Goal: Information Seeking & Learning: Find specific fact

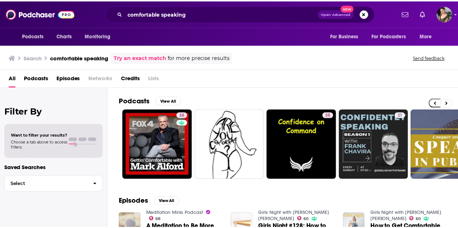
scroll to position [0, 90]
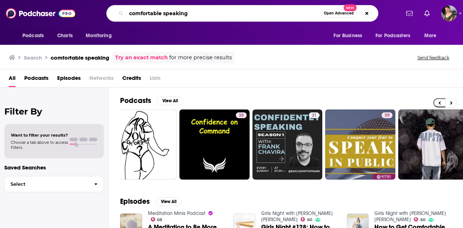
drag, startPoint x: 200, startPoint y: 15, endPoint x: 102, endPoint y: -6, distance: 100.6
click at [102, 0] on html "Podcasts Charts Monitoring comfortable speaking Open Advanced New For Business …" at bounding box center [231, 114] width 463 height 228
type input "mad, bad, [GEOGRAPHIC_DATA]"
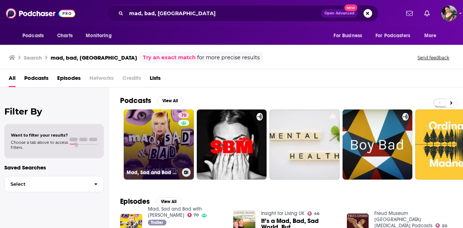
click at [144, 139] on link "70 Mad, Sad and Bad with [PERSON_NAME]" at bounding box center [159, 145] width 70 height 70
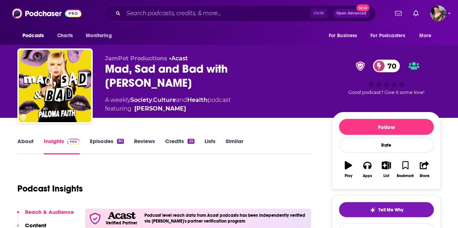
click at [271, 173] on div "Podcast Insights" at bounding box center [161, 184] width 288 height 37
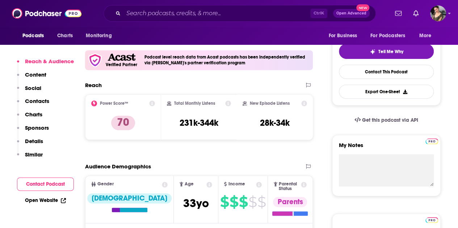
scroll to position [159, 0]
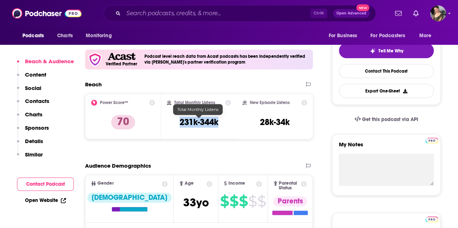
drag, startPoint x: 223, startPoint y: 124, endPoint x: 177, endPoint y: 125, distance: 46.0
click at [177, 125] on div "Total Monthly Listens 231k-344k" at bounding box center [199, 116] width 64 height 33
copy h3 "231k-344k"
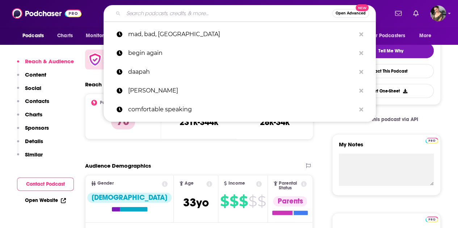
click at [144, 17] on input "Search podcasts, credits, & more..." at bounding box center [227, 14] width 209 height 12
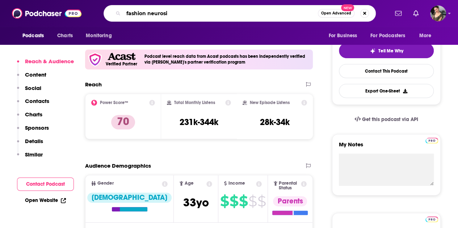
type input "fashion [MEDICAL_DATA]"
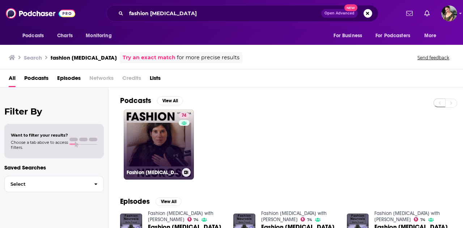
click at [180, 140] on div "74" at bounding box center [185, 141] width 12 height 56
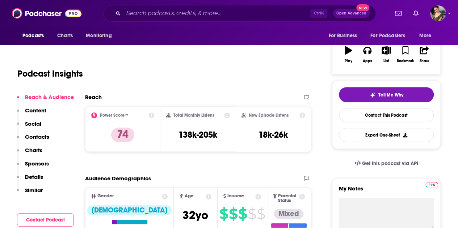
scroll to position [116, 0]
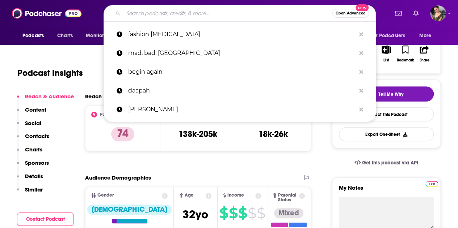
click at [152, 13] on input "Search podcasts, credits, & more..." at bounding box center [227, 14] width 209 height 12
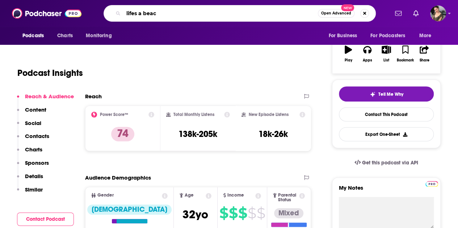
type input "lifes a beach"
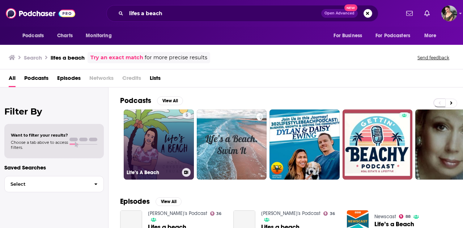
click at [169, 139] on link "5 Life’s A Beach" at bounding box center [159, 145] width 70 height 70
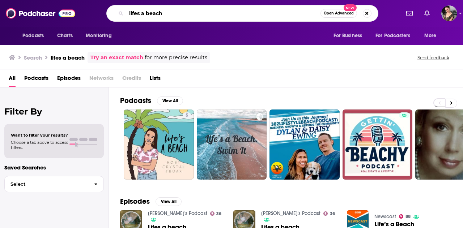
click at [181, 10] on input "lifes a beach" at bounding box center [223, 14] width 194 height 12
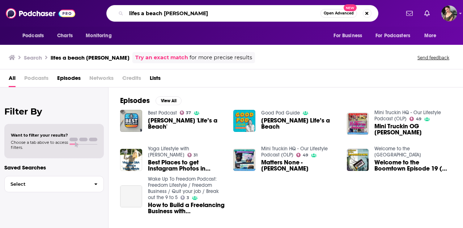
drag, startPoint x: 186, startPoint y: 17, endPoint x: 72, endPoint y: 17, distance: 114.3
click at [72, 17] on div "Podcasts Charts Monitoring lifes a beach [PERSON_NAME] Open Advanced New For Bu…" at bounding box center [231, 13] width 463 height 27
type input "[PERSON_NAME]"
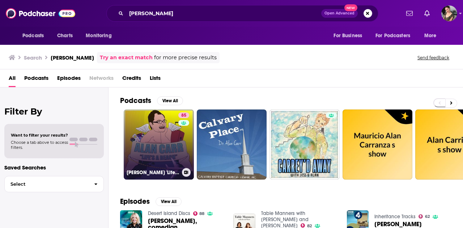
click at [146, 127] on link "85 [PERSON_NAME] 'Life's a Beach'" at bounding box center [159, 145] width 70 height 70
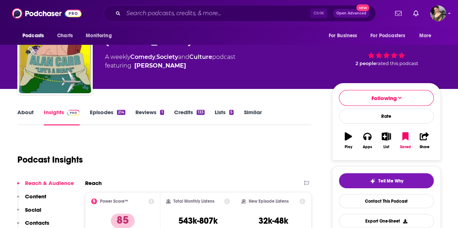
scroll to position [116, 0]
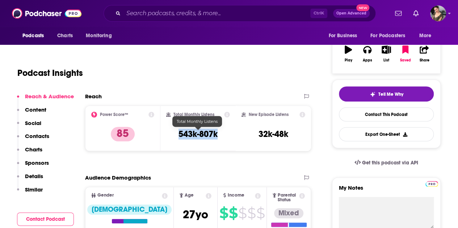
drag, startPoint x: 222, startPoint y: 132, endPoint x: 178, endPoint y: 133, distance: 43.8
click at [178, 133] on div "Total Monthly Listens 543k-807k" at bounding box center [198, 128] width 64 height 33
copy h3 "543k-807k"
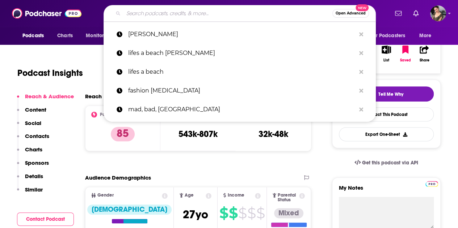
click at [195, 10] on input "Search podcasts, credits, & more..." at bounding box center [227, 14] width 209 height 12
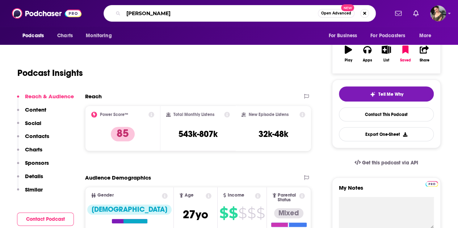
type input "[PERSON_NAME]"
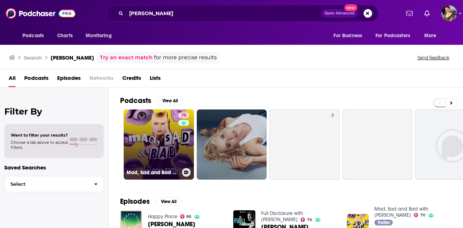
click at [161, 120] on link "70 Mad, Sad and Bad with [PERSON_NAME]" at bounding box center [159, 145] width 70 height 70
